Goal: Task Accomplishment & Management: Manage account settings

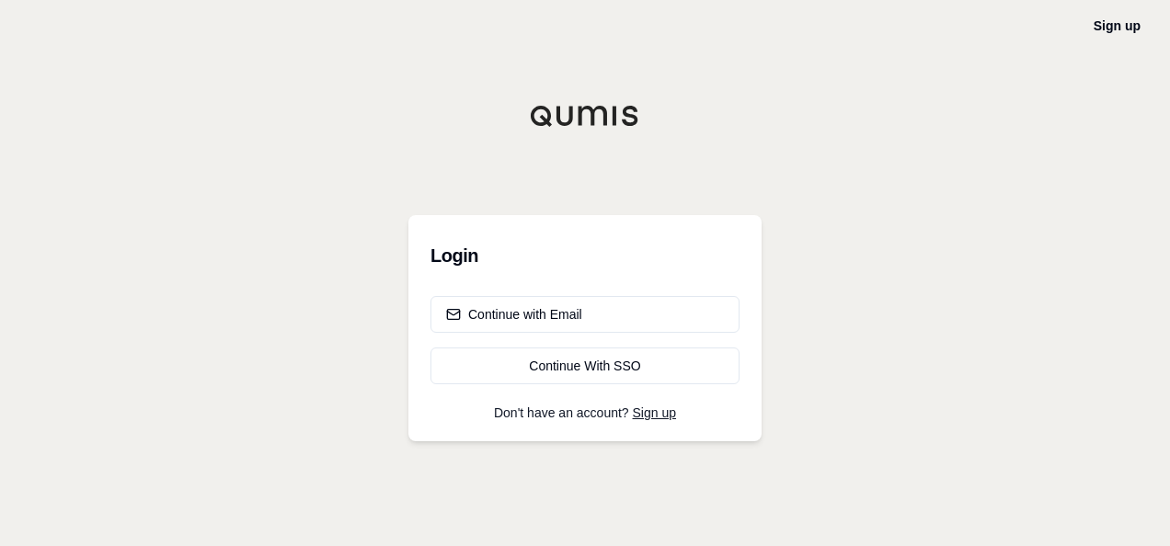
click at [453, 257] on h3 "Login" at bounding box center [584, 255] width 309 height 37
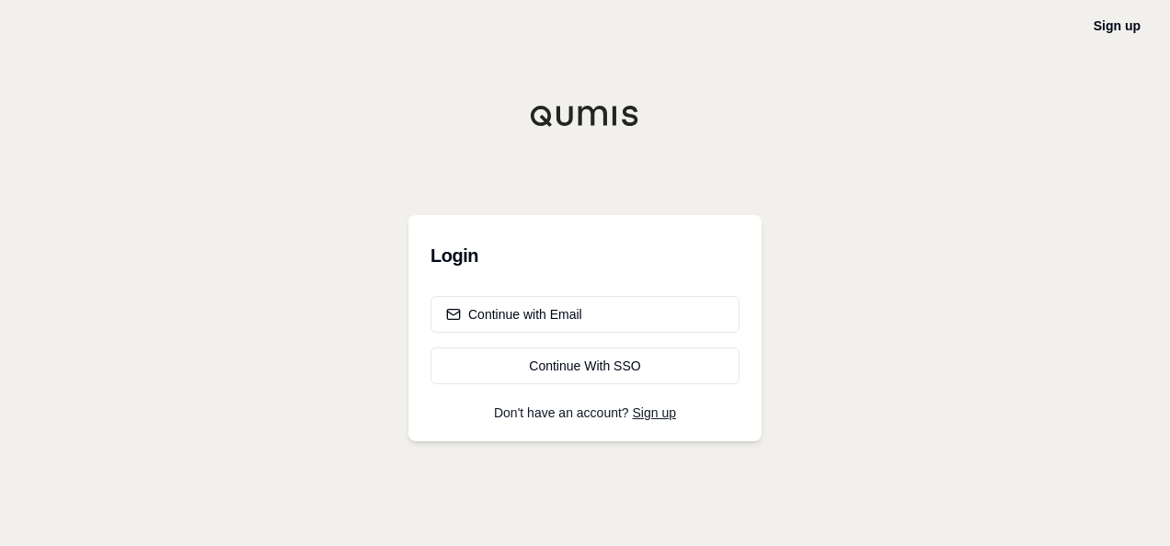
click at [453, 257] on h3 "Login" at bounding box center [584, 255] width 309 height 37
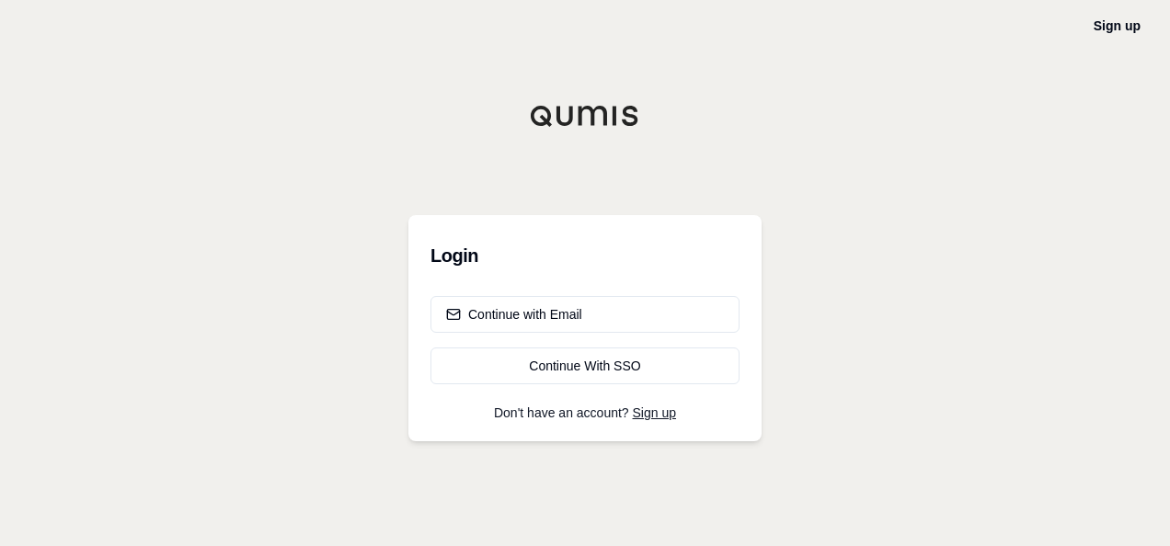
click at [453, 257] on h3 "Login" at bounding box center [584, 255] width 309 height 37
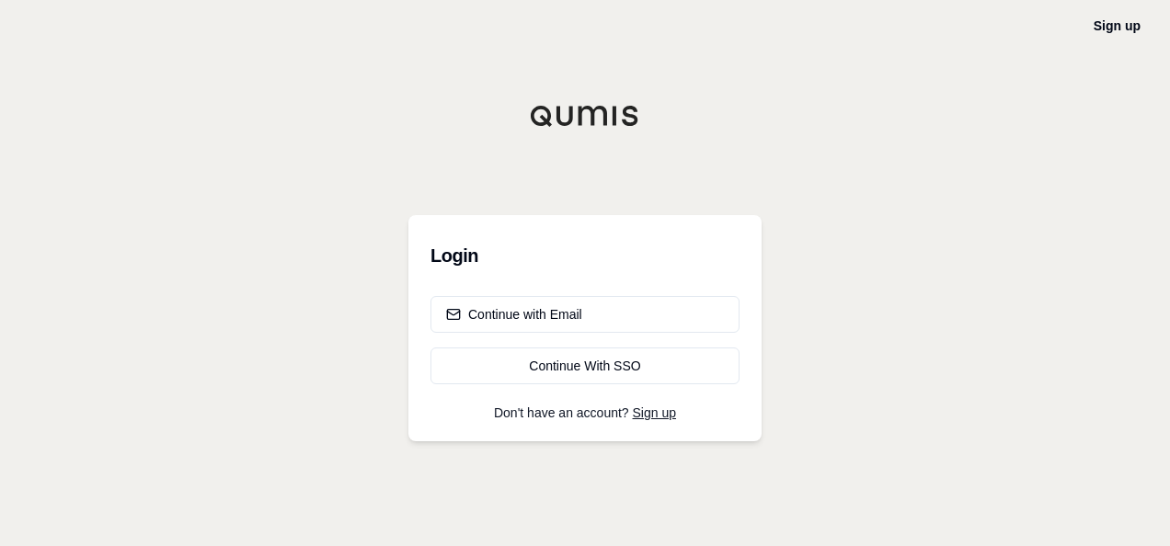
click at [453, 257] on h3 "Login" at bounding box center [584, 255] width 309 height 37
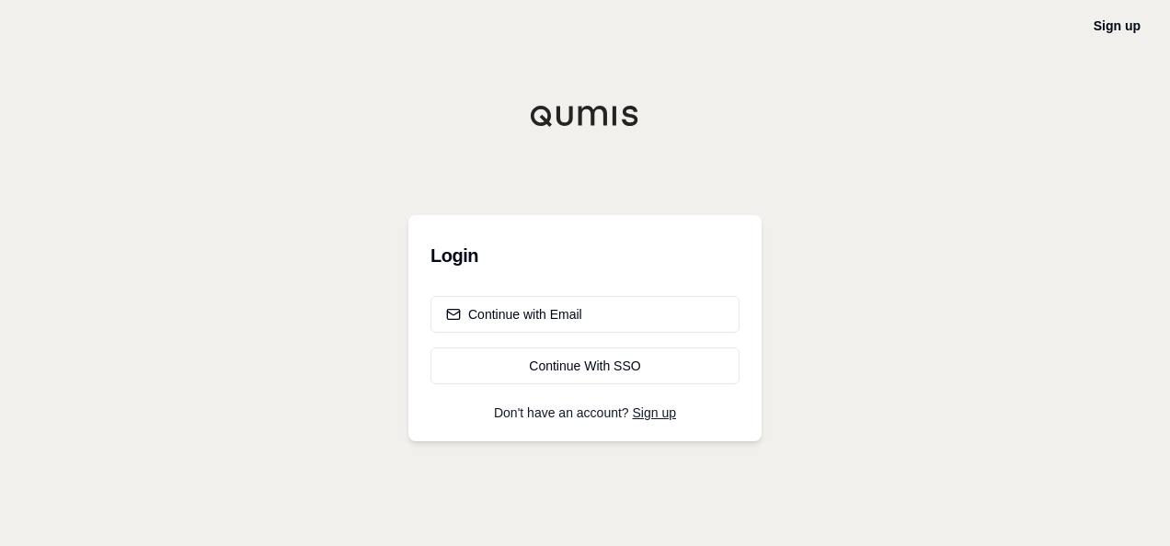
click at [453, 257] on h3 "Login" at bounding box center [584, 255] width 309 height 37
